Goal: Information Seeking & Learning: Learn about a topic

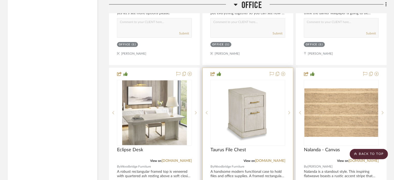
scroll to position [1579, 0]
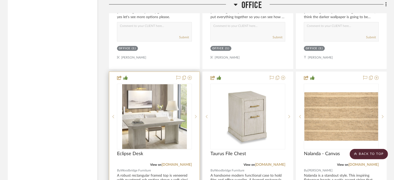
click at [167, 108] on img "0" at bounding box center [154, 116] width 65 height 65
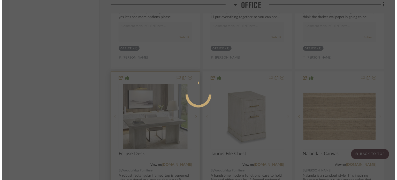
scroll to position [0, 0]
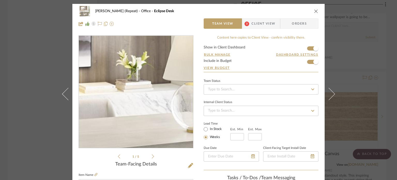
click at [145, 85] on img "0" at bounding box center [136, 92] width 112 height 112
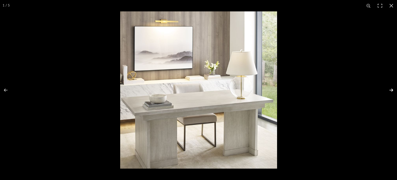
click at [391, 90] on button at bounding box center [388, 90] width 18 height 26
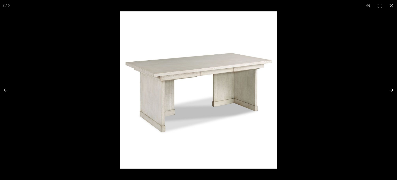
click at [391, 90] on button at bounding box center [388, 90] width 18 height 26
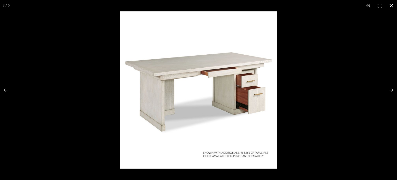
click at [319, 56] on div at bounding box center [318, 101] width 397 height 180
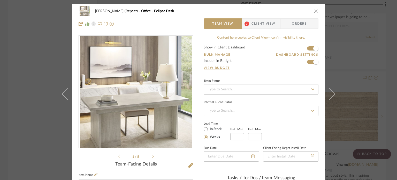
click at [340, 42] on div "[PERSON_NAME] (Repeat) Office Eclipse Desk Team View 3 Client View Orders 1 / 5…" at bounding box center [198, 90] width 397 height 180
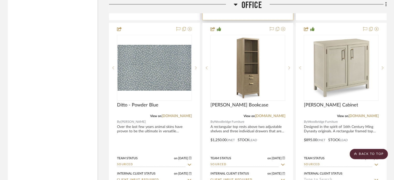
scroll to position [1863, 0]
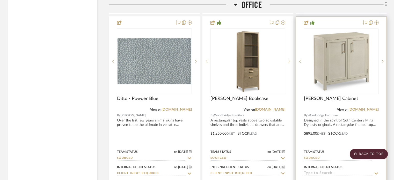
click at [335, 94] on img "0" at bounding box center [341, 61] width 65 height 65
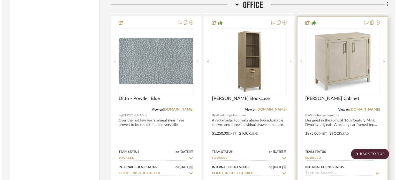
scroll to position [0, 0]
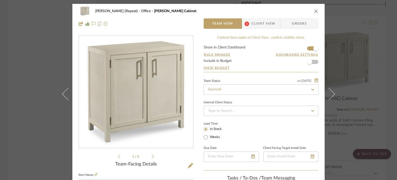
click at [167, 95] on img "0" at bounding box center [136, 92] width 112 height 112
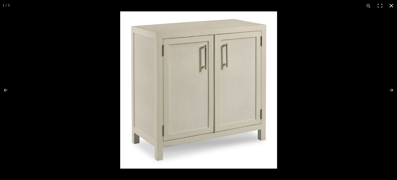
click at [313, 66] on div at bounding box center [318, 101] width 397 height 180
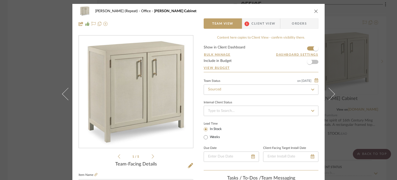
click at [316, 9] on icon "close" at bounding box center [316, 11] width 4 height 4
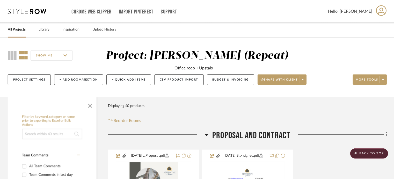
scroll to position [1863, 0]
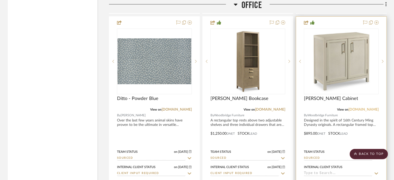
click at [365, 111] on link "[DOMAIN_NAME]" at bounding box center [363, 110] width 30 height 4
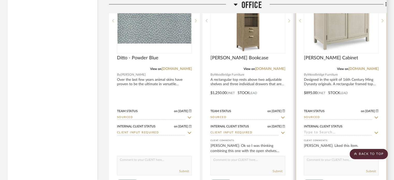
scroll to position [1941, 0]
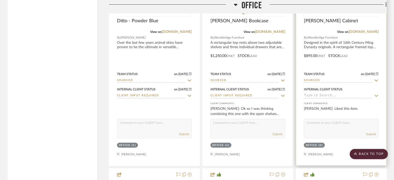
click at [345, 51] on div at bounding box center [341, 52] width 90 height 226
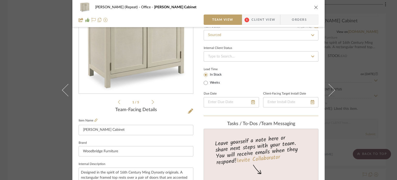
scroll to position [78, 0]
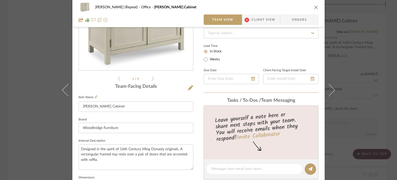
click at [316, 7] on icon "close" at bounding box center [316, 7] width 4 height 4
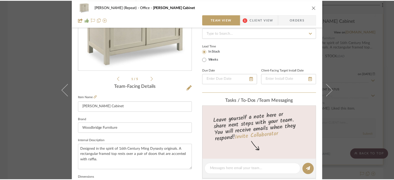
scroll to position [1941, 0]
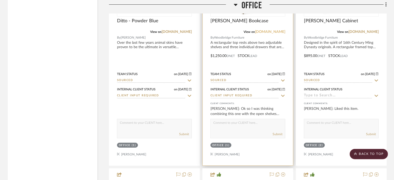
click at [275, 34] on link "[DOMAIN_NAME]" at bounding box center [270, 32] width 30 height 4
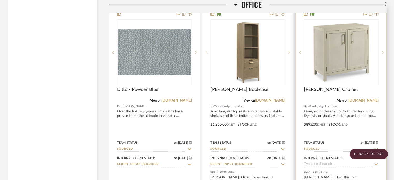
scroll to position [1863, 0]
